Goal: Transaction & Acquisition: Purchase product/service

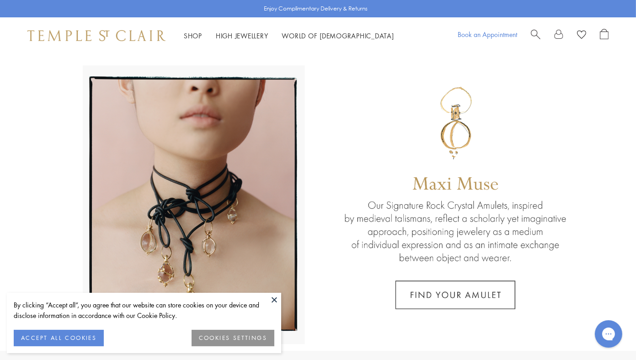
click at [475, 36] on link "Book an Appointment" at bounding box center [486, 34] width 59 height 9
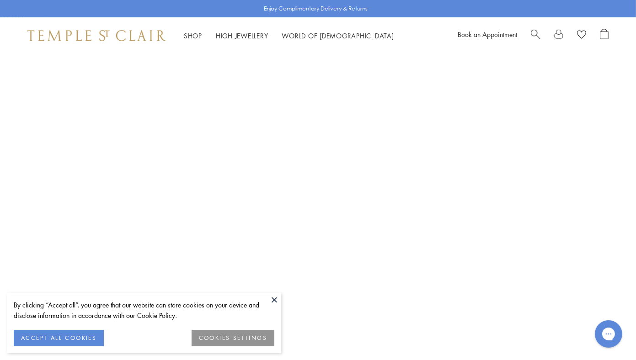
scroll to position [574, 0]
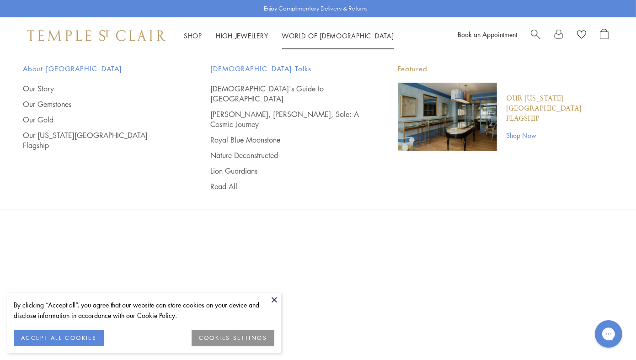
click at [325, 40] on li "World of Temple World of Temple About Temple St. Clair Our Story Our Gemstones …" at bounding box center [338, 35] width 112 height 11
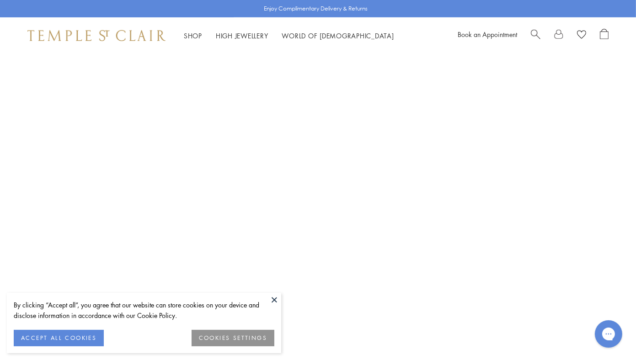
click at [277, 297] on button at bounding box center [274, 300] width 14 height 14
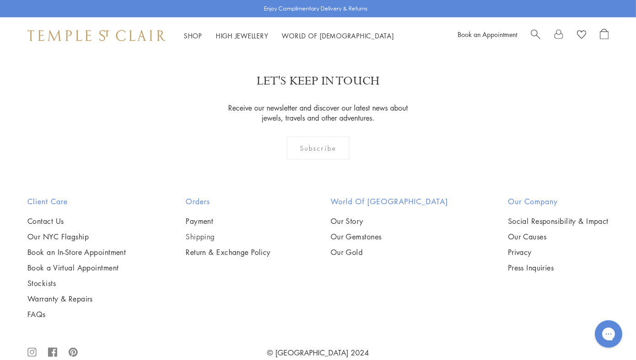
scroll to position [140, 0]
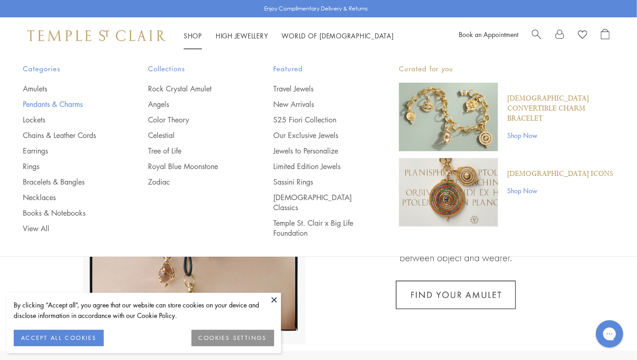
click at [35, 106] on link "Pendants & Charms" at bounding box center [67, 104] width 89 height 10
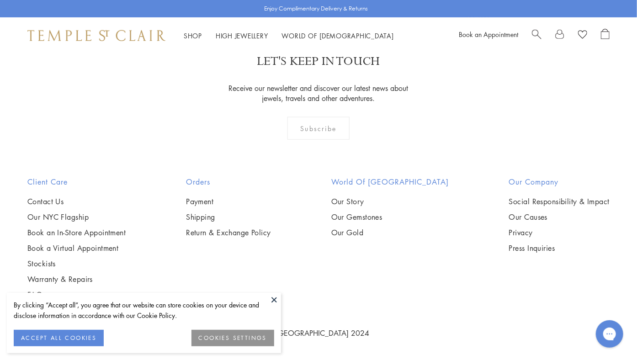
scroll to position [4080, 0]
click at [0, 0] on img at bounding box center [0, 0] width 0 height 0
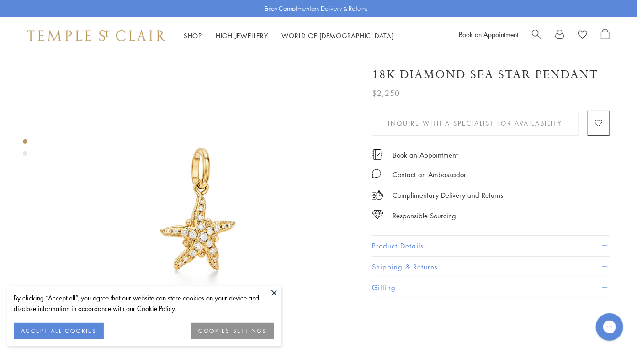
click at [401, 242] on button "Product Details" at bounding box center [491, 246] width 238 height 21
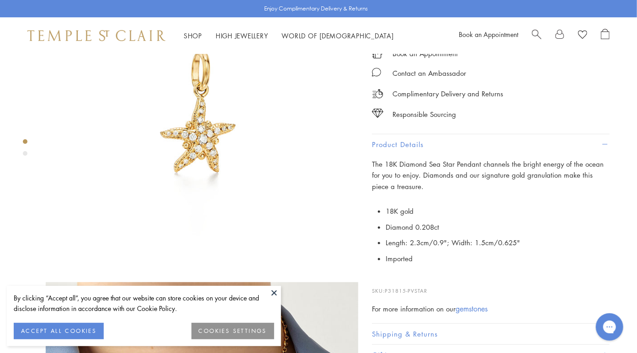
scroll to position [99, 0]
drag, startPoint x: 429, startPoint y: 287, endPoint x: 387, endPoint y: 288, distance: 41.6
click at [387, 288] on p "SKU: P31815-PVSTAR" at bounding box center [491, 285] width 238 height 17
copy span "P31815-PVSTAR"
click at [535, 103] on div "Responsible Sourcing" at bounding box center [491, 109] width 238 height 21
